Goal: Check status

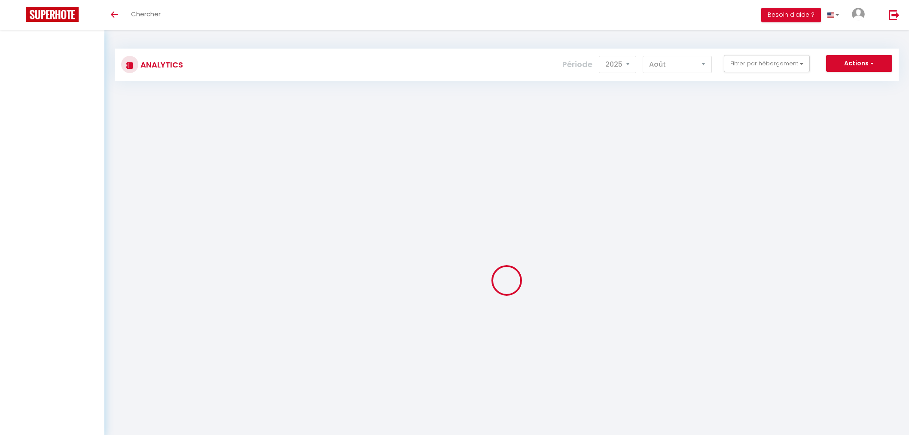
select select "2025"
select select "8"
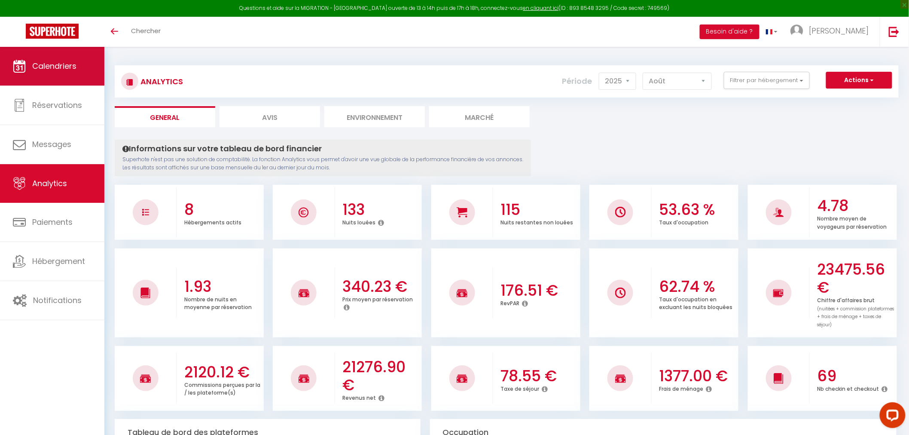
click at [66, 55] on link "Calendriers" at bounding box center [52, 66] width 104 height 39
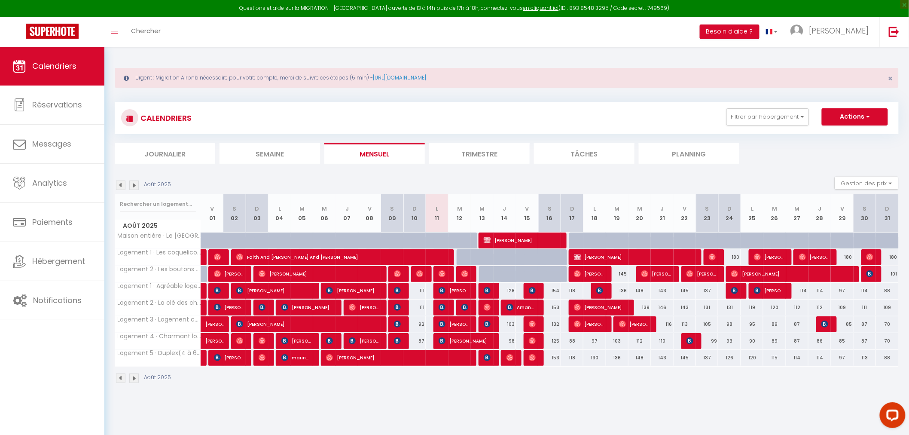
click at [134, 183] on img at bounding box center [133, 184] width 9 height 9
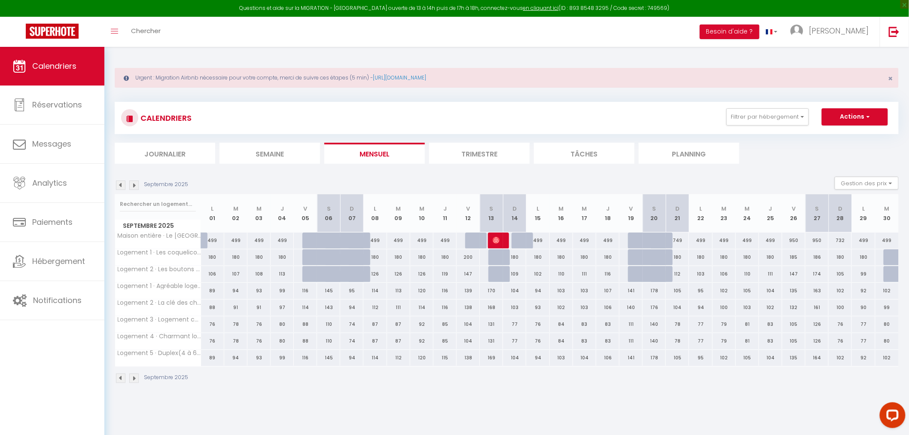
click at [131, 182] on img at bounding box center [133, 184] width 9 height 9
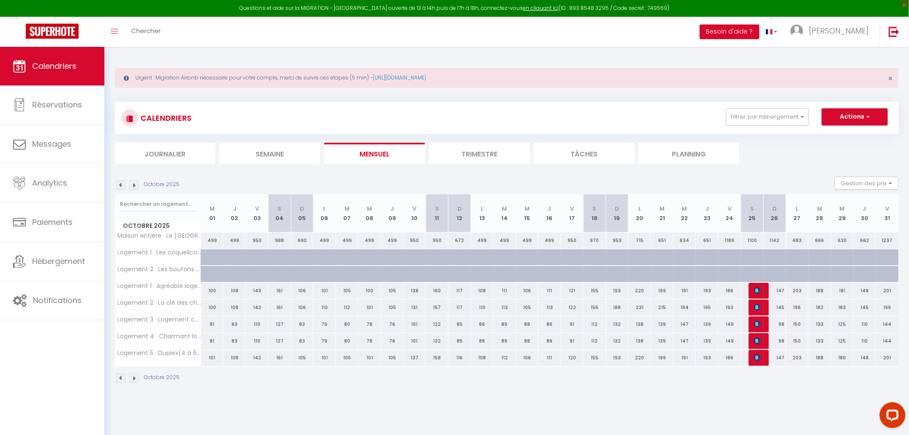
click at [121, 186] on img at bounding box center [120, 184] width 9 height 9
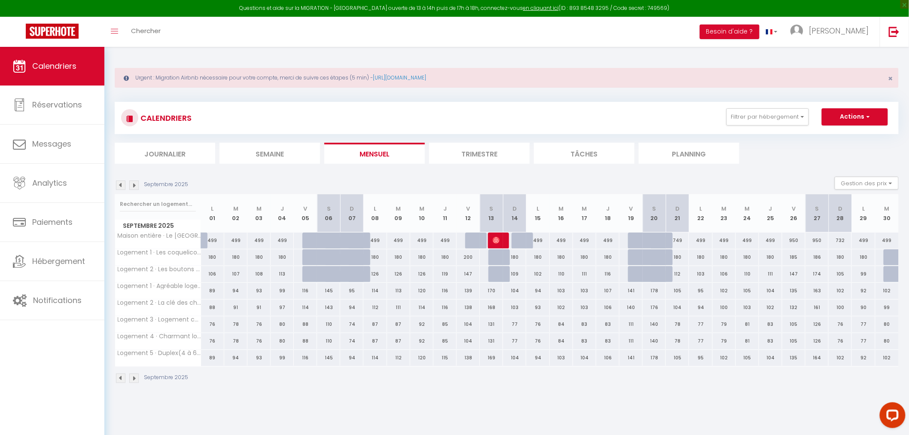
click at [116, 183] on img at bounding box center [120, 184] width 9 height 9
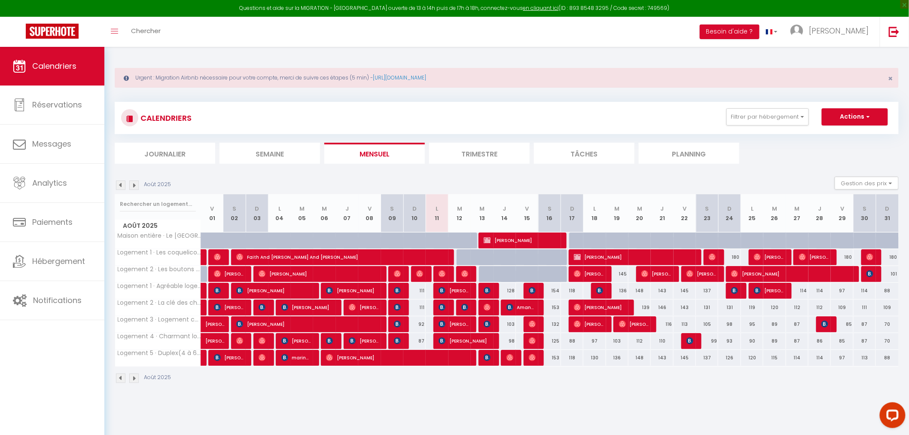
click at [120, 183] on img at bounding box center [120, 184] width 9 height 9
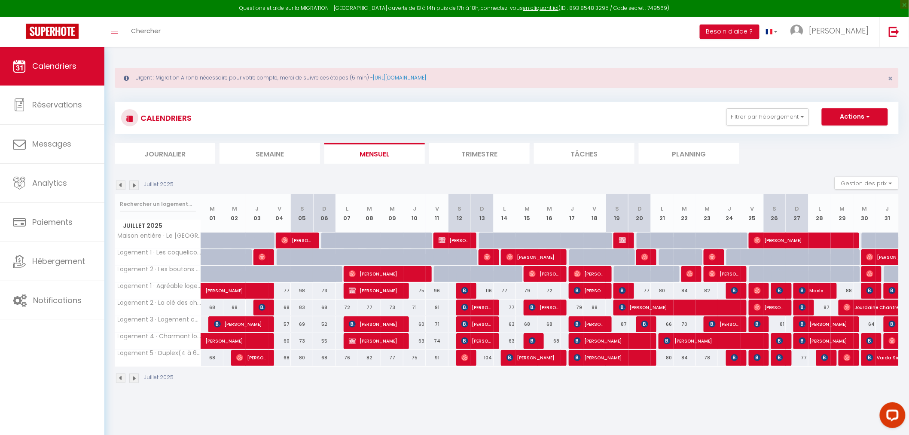
click at [132, 186] on img at bounding box center [133, 184] width 9 height 9
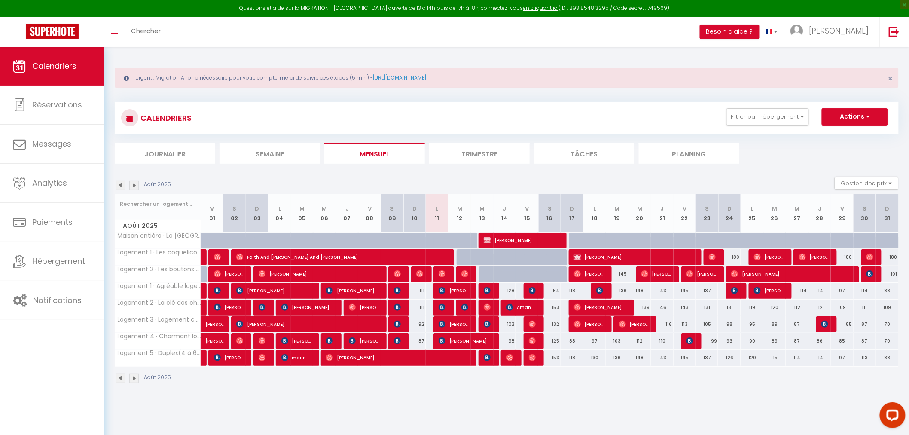
click at [697, 256] on div at bounding box center [690, 257] width 22 height 16
click at [670, 259] on span "[PERSON_NAME]" at bounding box center [633, 257] width 119 height 16
select select "OK"
select select "KO"
select select "0"
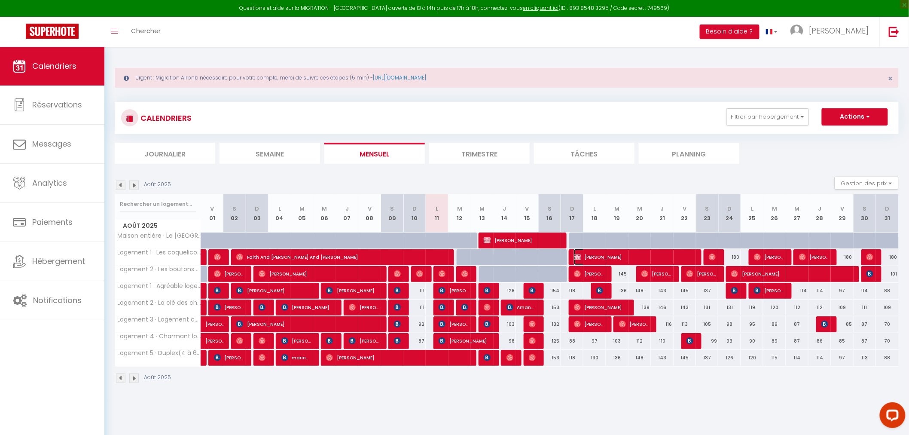
select select "0"
select select "1"
select select
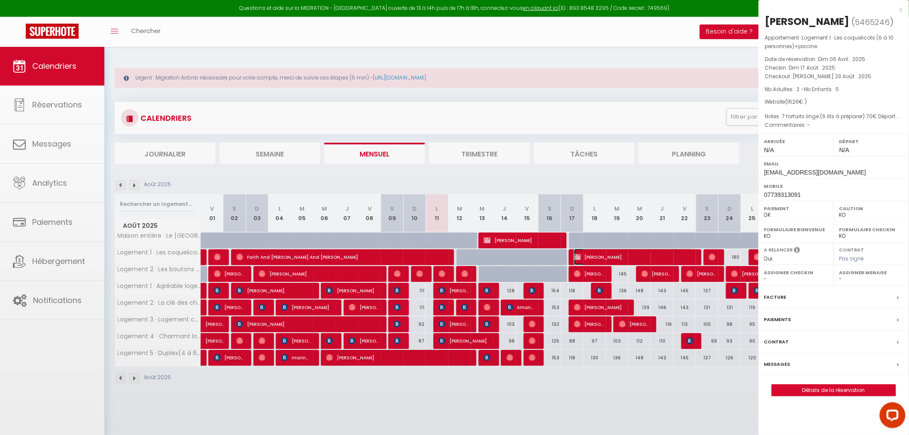
select select "39729"
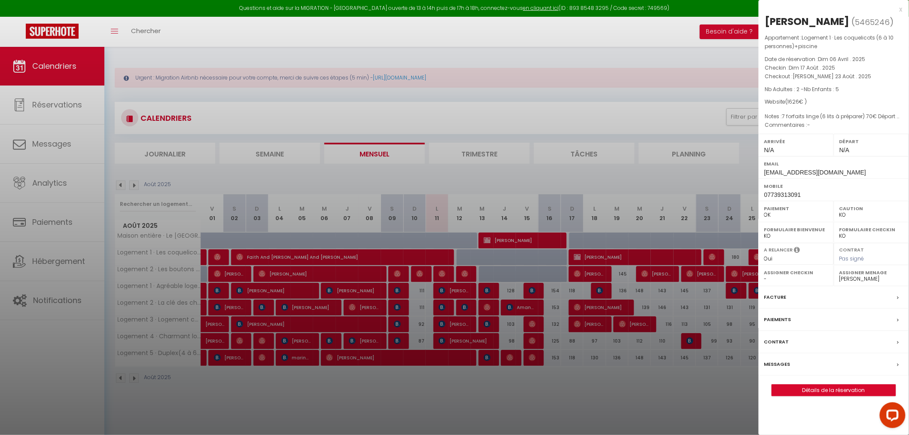
click at [712, 91] on div at bounding box center [454, 217] width 909 height 435
